Goal: Task Accomplishment & Management: Use online tool/utility

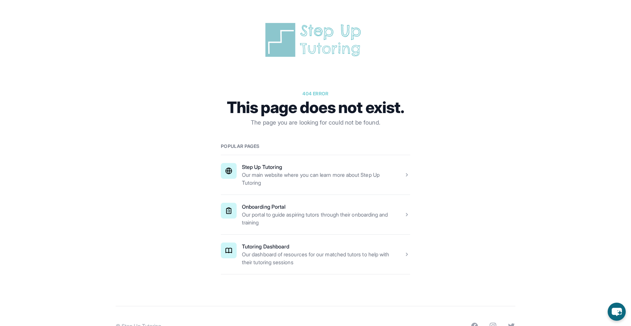
click at [285, 259] on span at bounding box center [315, 254] width 189 height 39
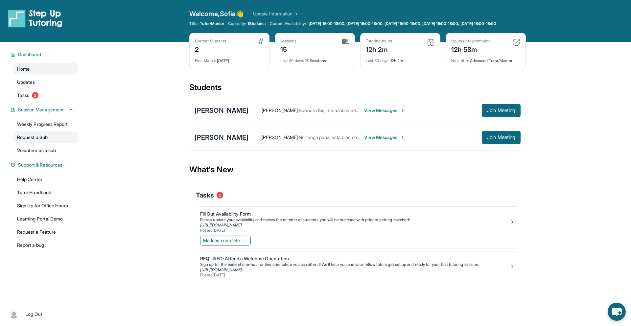
click at [39, 138] on link "Request a Sub" at bounding box center [45, 137] width 64 height 12
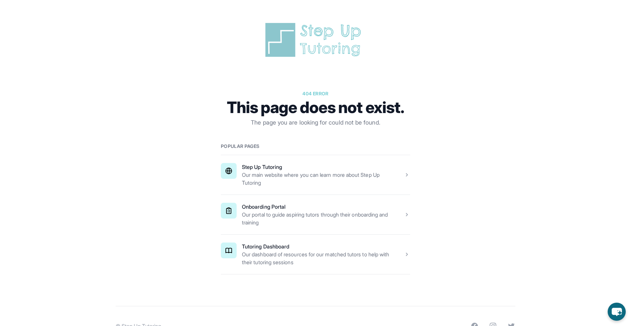
click at [373, 252] on span at bounding box center [315, 254] width 189 height 39
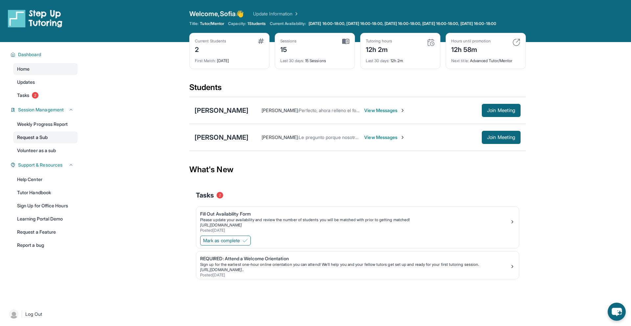
click at [45, 142] on link "Request a Sub" at bounding box center [45, 137] width 64 height 12
click at [554, 176] on main "Current Students 2 First Match : 1 month ago Sessions 15 Last 30 days : 15 Sess…" at bounding box center [357, 173] width 547 height 262
